Goal: Task Accomplishment & Management: Use online tool/utility

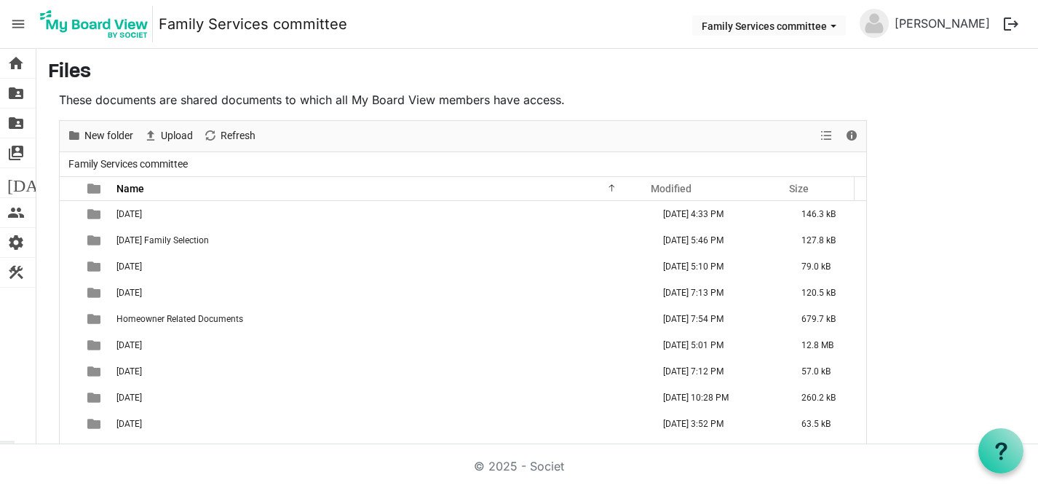
scroll to position [16, 0]
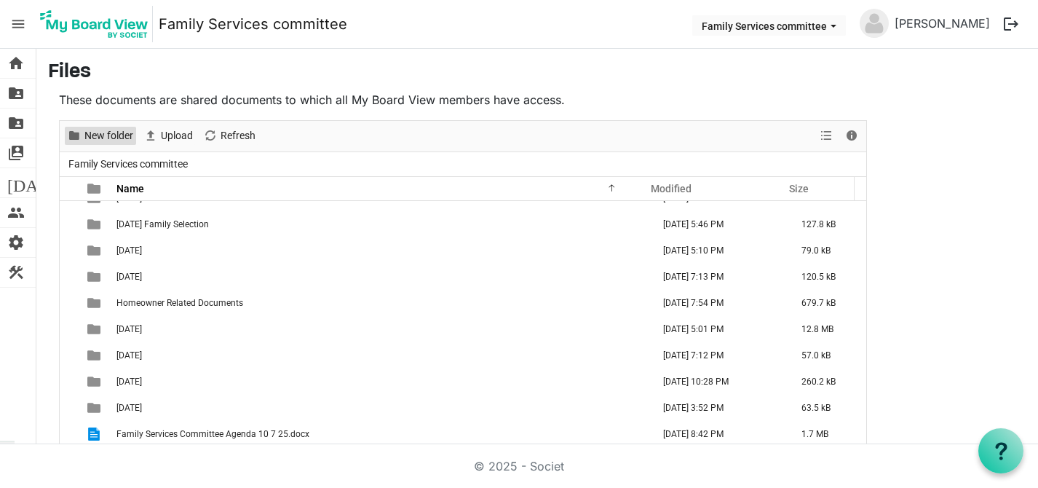
click at [99, 131] on span "New folder" at bounding box center [109, 136] width 52 height 18
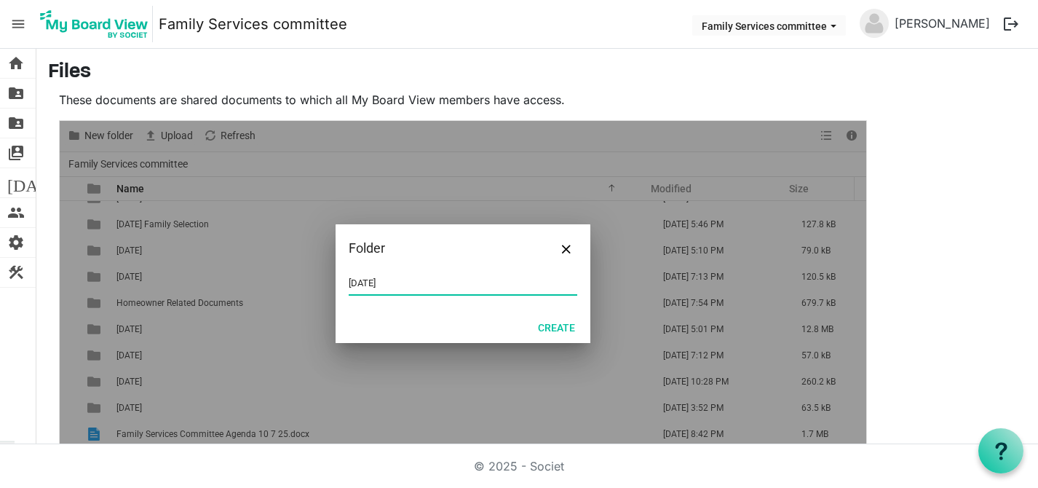
type input "[DATE]"
click at [549, 322] on button "Create" at bounding box center [556, 327] width 56 height 20
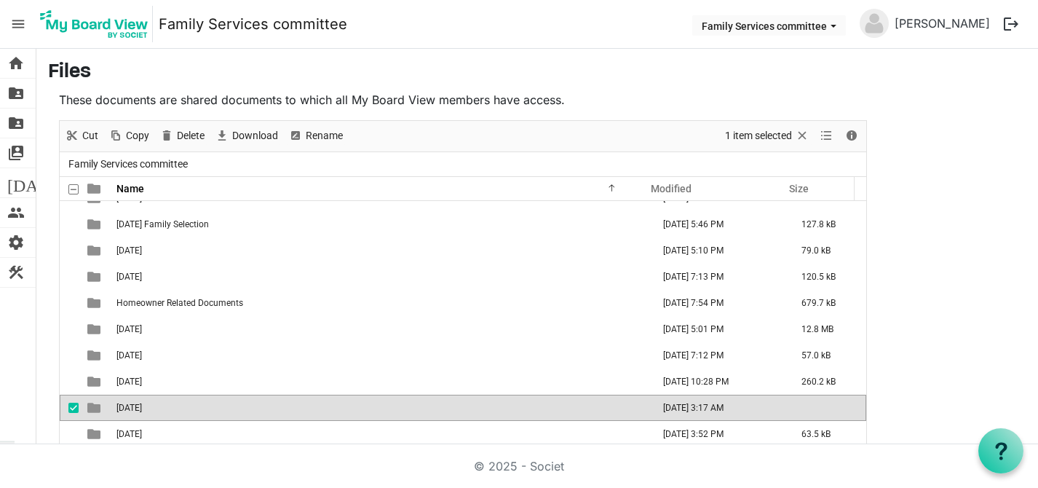
scroll to position [42, 0]
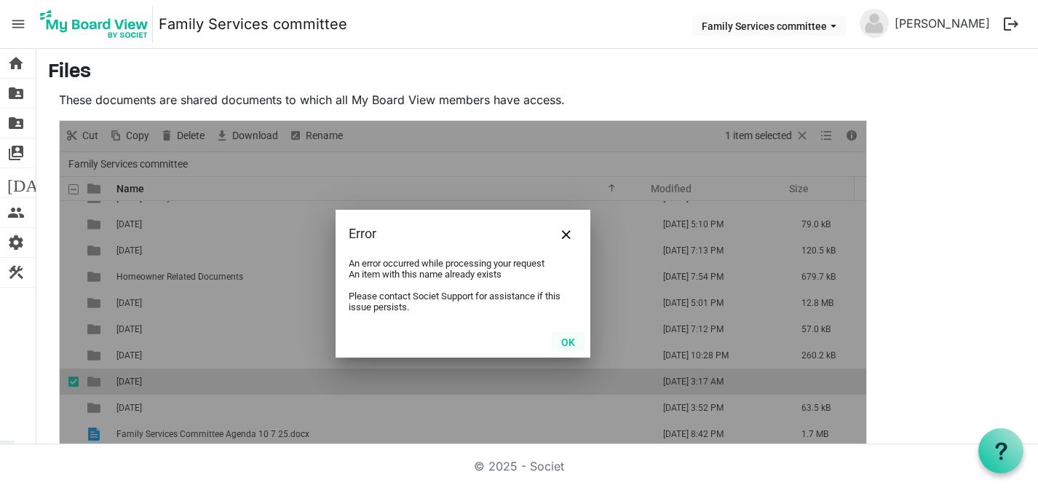
click at [562, 345] on button "OK" at bounding box center [568, 341] width 33 height 20
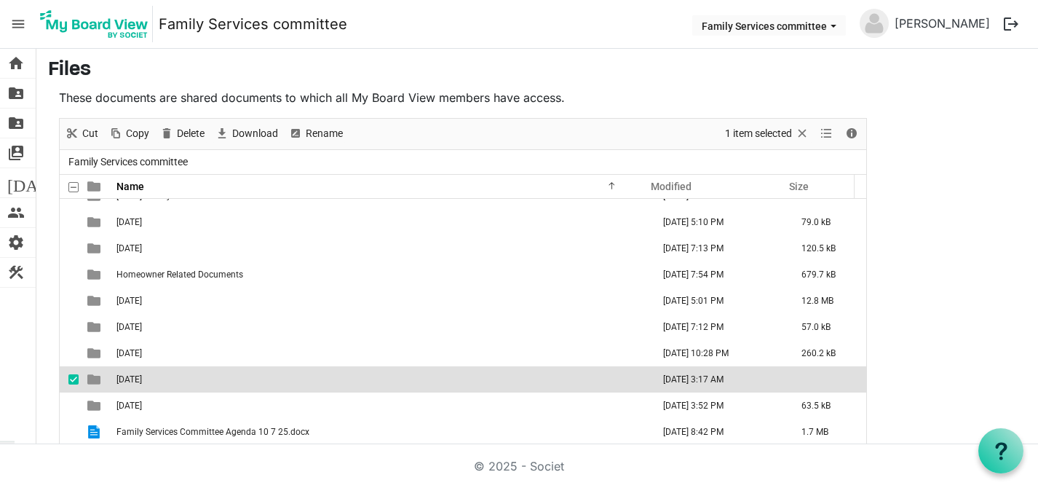
drag, startPoint x: 143, startPoint y: 426, endPoint x: 127, endPoint y: 383, distance: 46.3
click at [127, 383] on tbody "[DATE] [DATE] 4:33 PM 146.3 kB [DATE] Family Selection [DATE] 5:46 PM 127.8 kB …" at bounding box center [463, 300] width 806 height 288
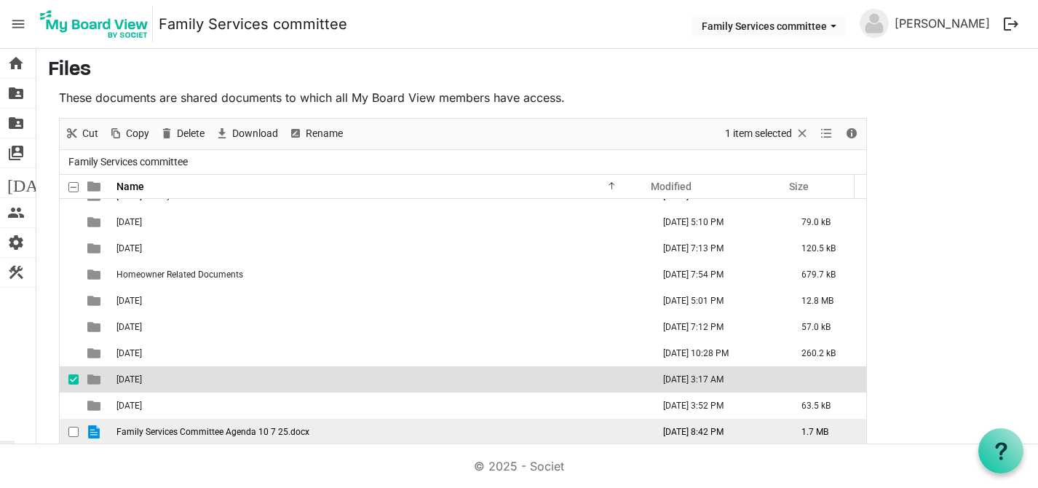
click at [136, 436] on td "Family Services Committee Agenda 10 7 25.docx" at bounding box center [380, 431] width 536 height 26
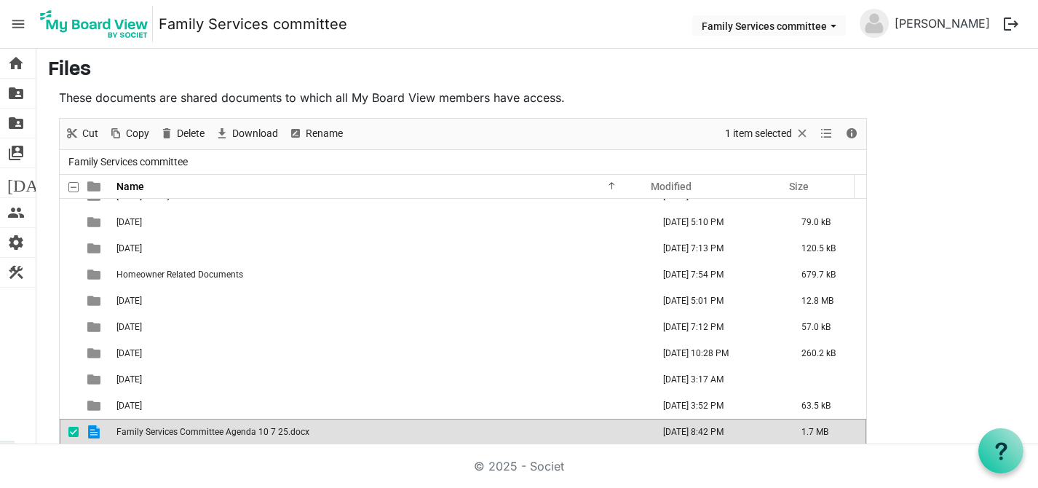
click at [123, 466] on div "© 2025 - Societ" at bounding box center [519, 466] width 830 height 44
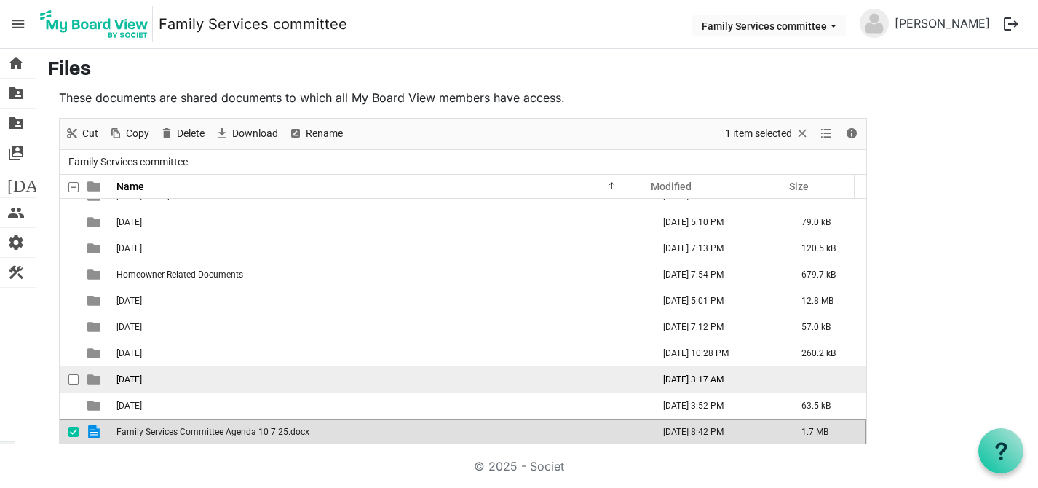
drag, startPoint x: 132, startPoint y: 422, endPoint x: 145, endPoint y: 375, distance: 48.9
click at [145, 375] on tbody "[DATE] [DATE] 4:33 PM 146.3 kB [DATE] Family Selection [DATE] 5:46 PM 127.8 kB …" at bounding box center [463, 300] width 806 height 288
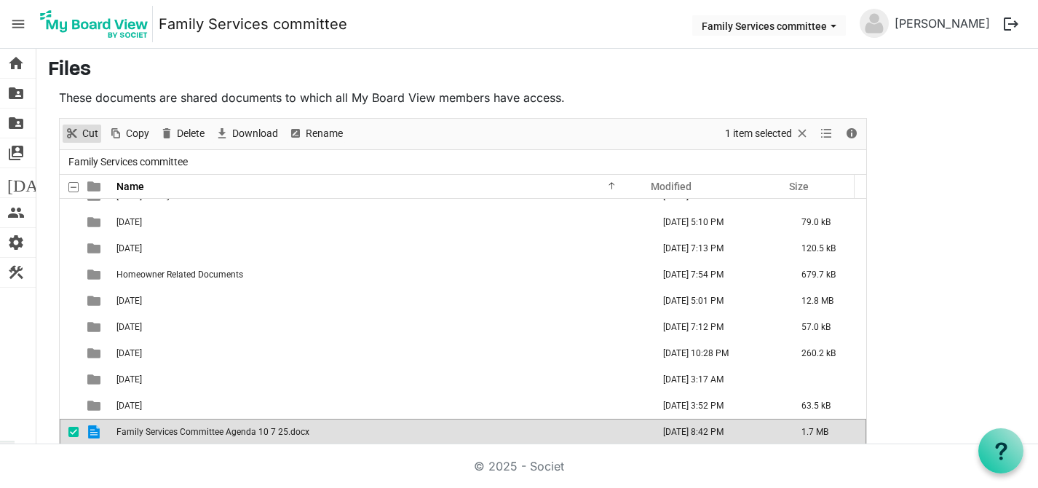
click at [73, 132] on span "Cut" at bounding box center [71, 133] width 17 height 18
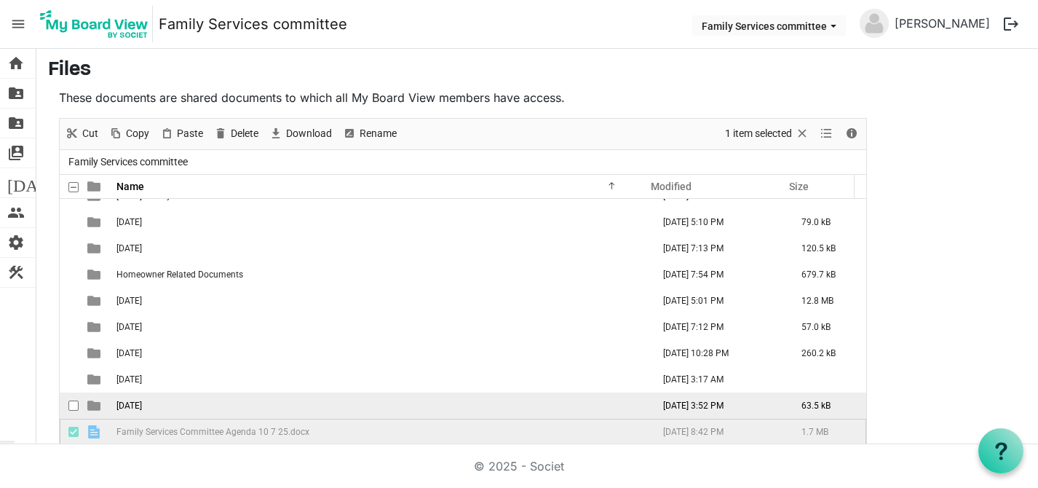
click at [151, 392] on td "[DATE]" at bounding box center [380, 405] width 536 height 26
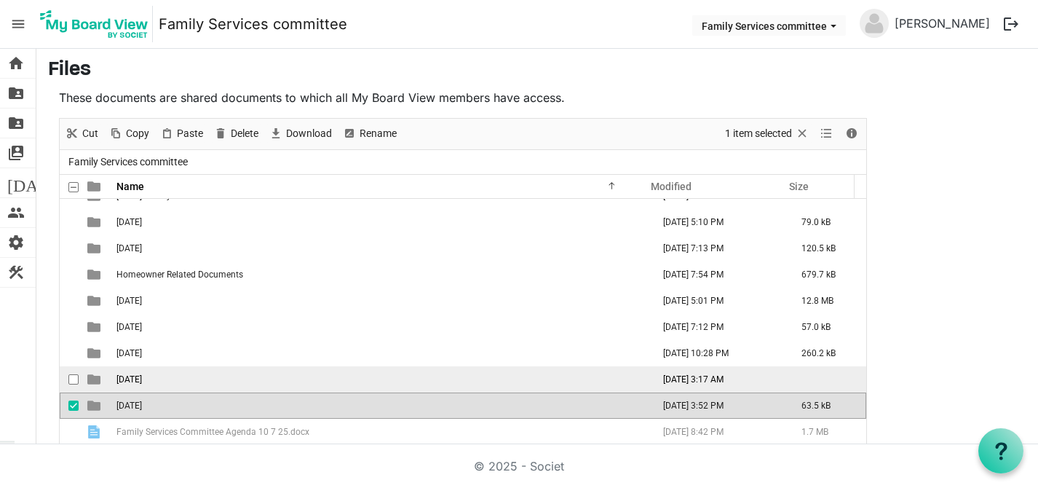
click at [142, 378] on span "[DATE]" at bounding box center [128, 379] width 25 height 10
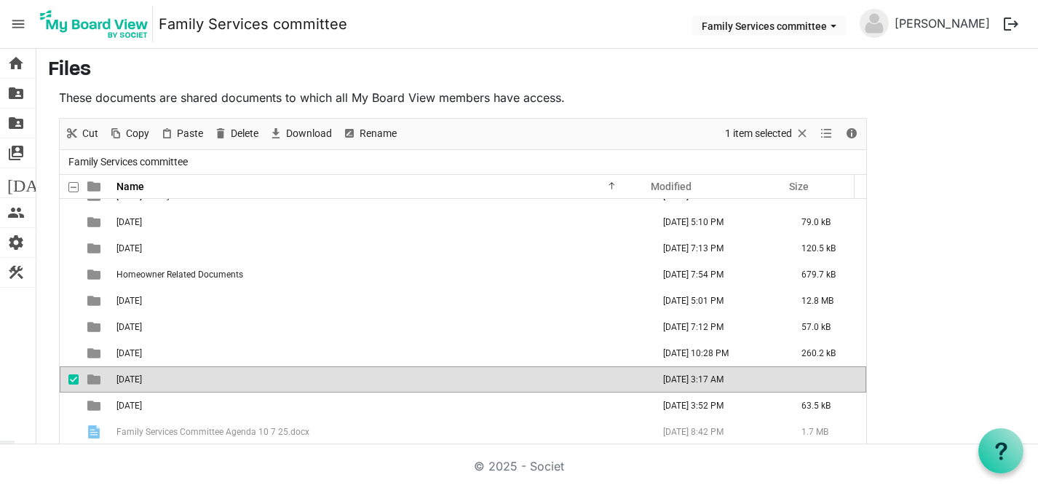
click at [142, 380] on span "[DATE]" at bounding box center [128, 379] width 25 height 10
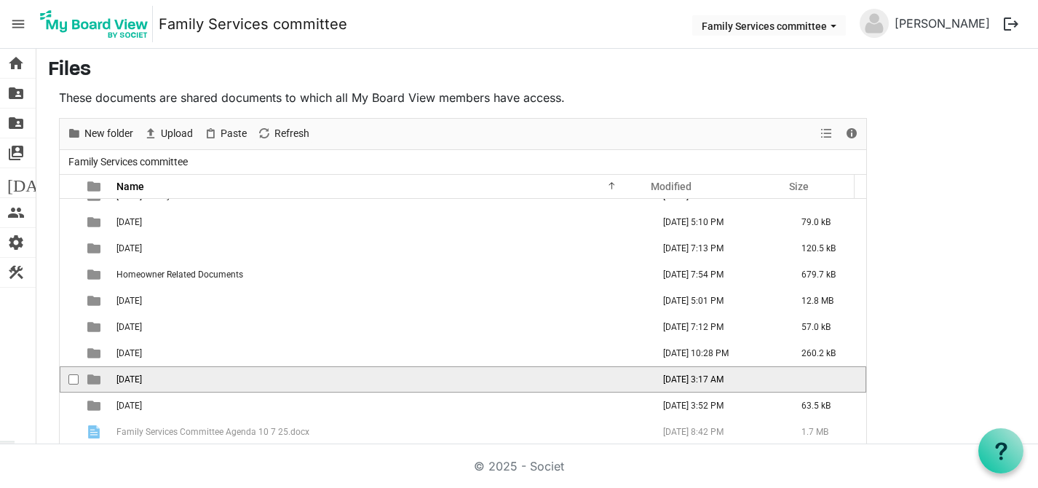
click at [142, 380] on span "[DATE]" at bounding box center [128, 379] width 25 height 10
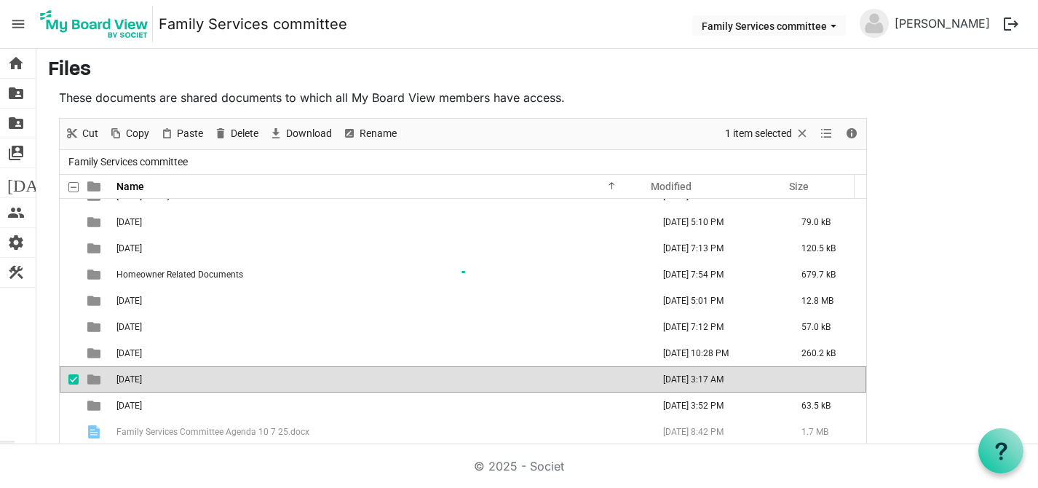
scroll to position [0, 0]
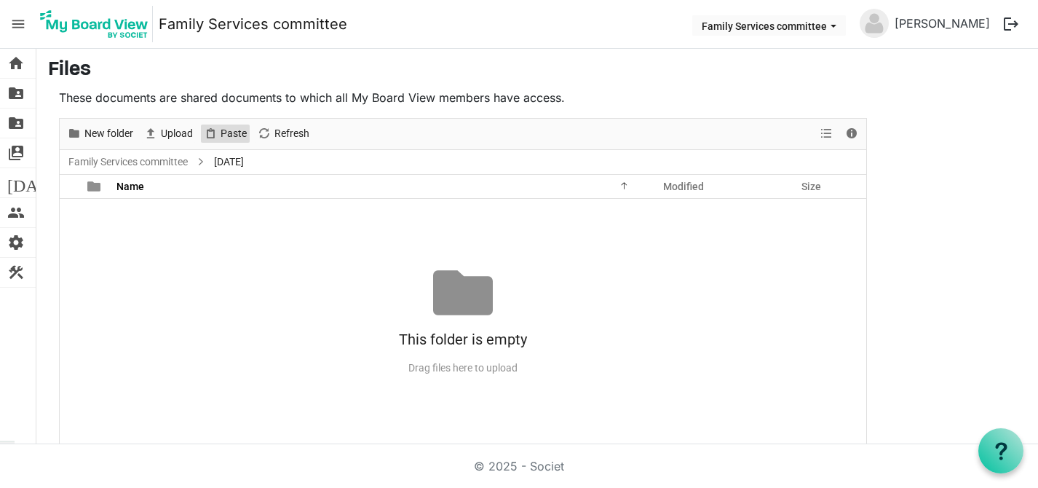
click at [227, 140] on span "Paste" at bounding box center [233, 133] width 29 height 18
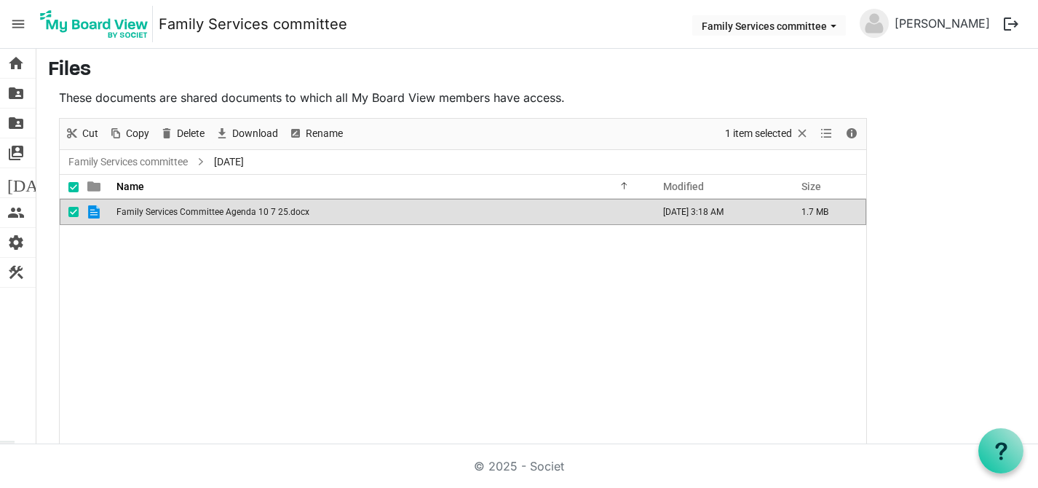
click at [227, 291] on div "Family Services Committee Agenda 10 7 25.docx [DATE] 3:18 AM 1.7 MB" at bounding box center [463, 322] width 806 height 246
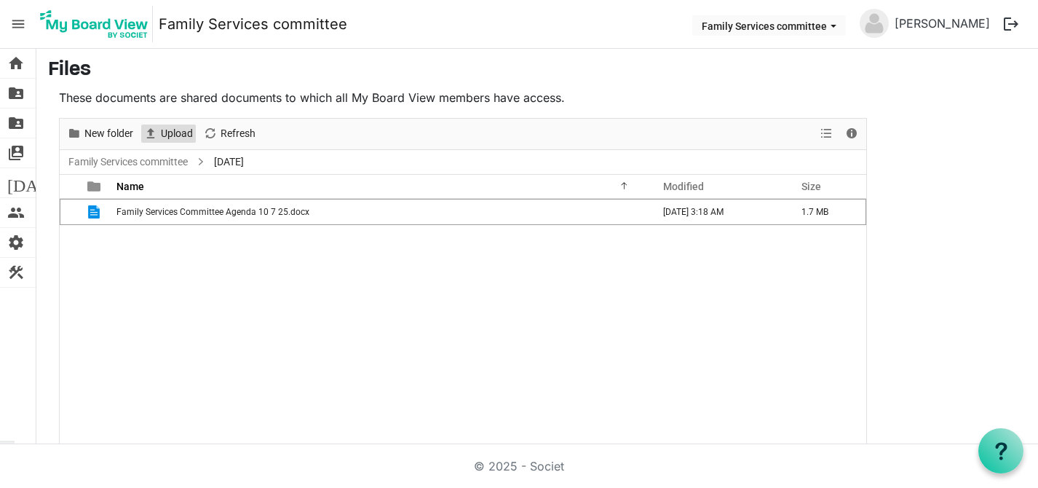
click at [148, 132] on span "Upload" at bounding box center [150, 133] width 17 height 18
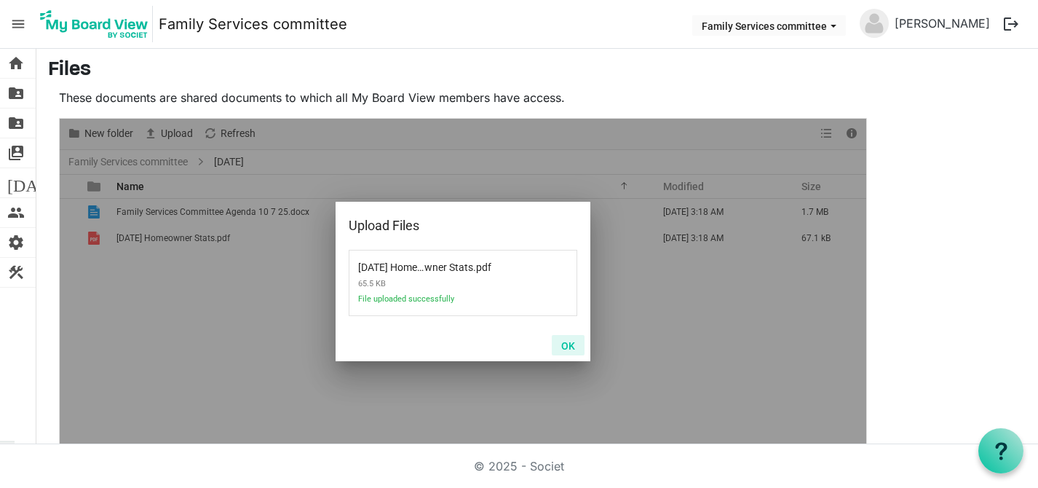
click at [564, 343] on button "OK" at bounding box center [568, 345] width 33 height 20
